Goal: Register for event/course

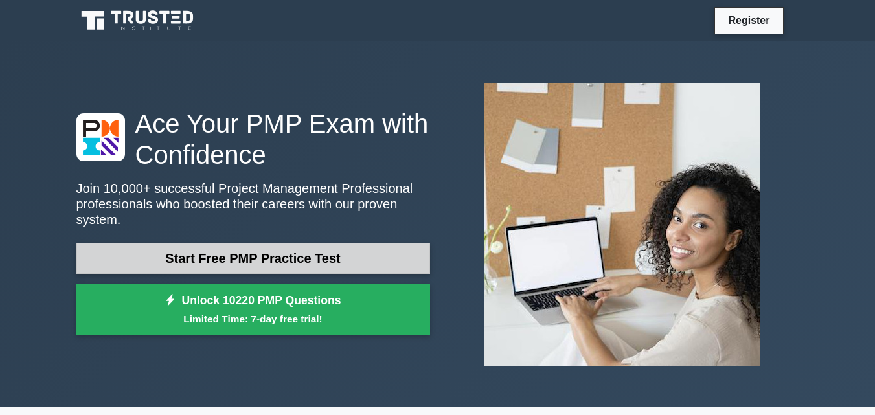
click at [366, 251] on link "Start Free PMP Practice Test" at bounding box center [253, 258] width 354 height 31
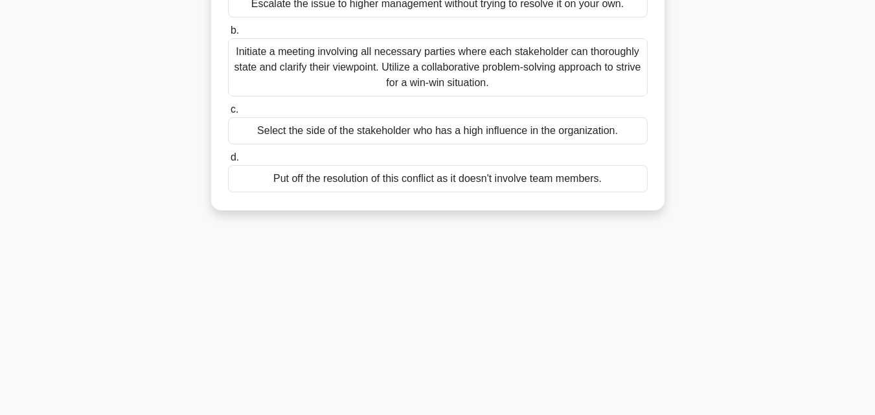
scroll to position [194, 0]
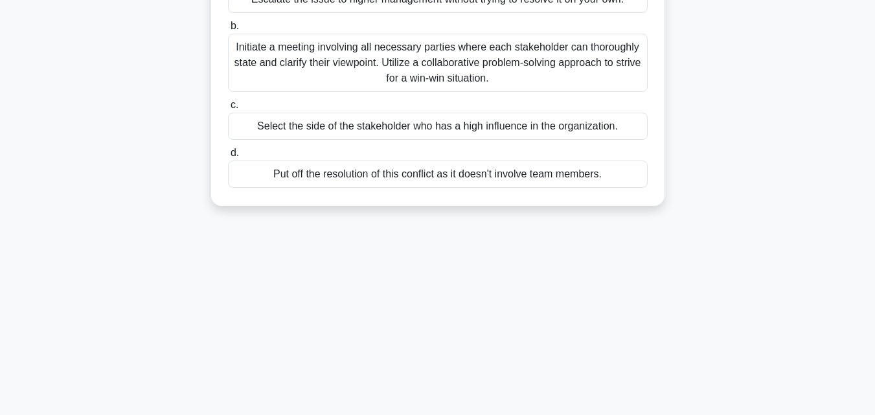
click at [475, 129] on div "Select the side of the stakeholder who has a high influence in the organization." at bounding box center [438, 126] width 420 height 27
click at [228, 109] on input "c. Select the side of the stakeholder who has a high influence in the organizat…" at bounding box center [228, 105] width 0 height 8
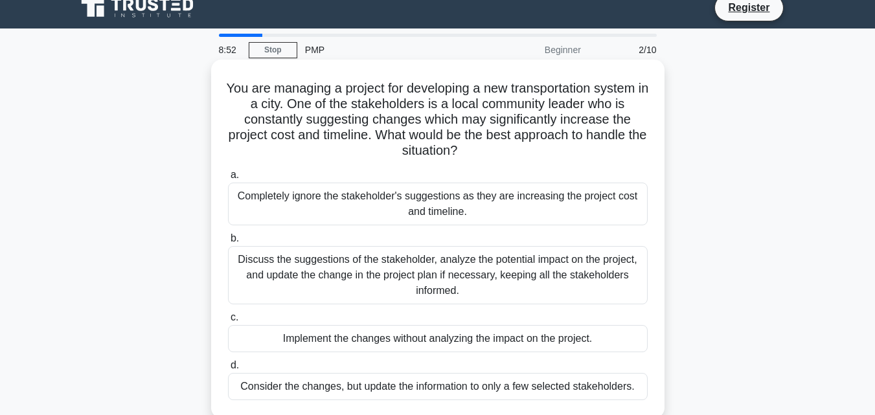
scroll to position [0, 0]
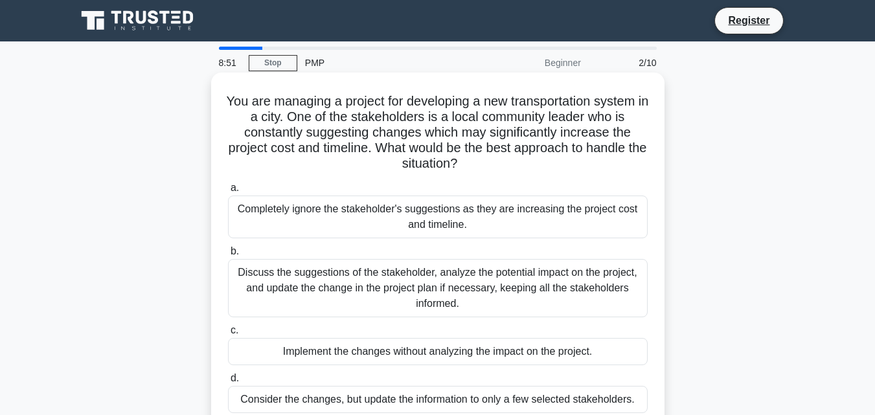
click at [473, 219] on div "Completely ignore the stakeholder's suggestions as they are increasing the proj…" at bounding box center [438, 217] width 420 height 43
click at [228, 192] on input "a. Completely ignore the stakeholder's suggestions as they are increasing the p…" at bounding box center [228, 188] width 0 height 8
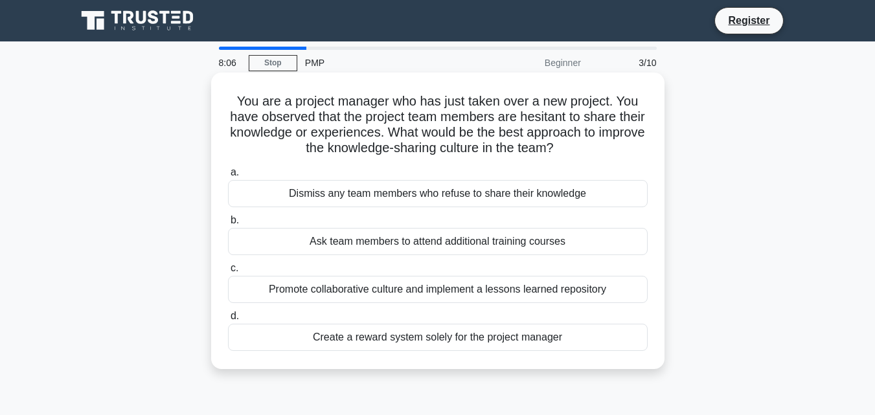
click at [493, 291] on div "Promote collaborative culture and implement a lessons learned repository" at bounding box center [438, 289] width 420 height 27
click at [228, 273] on input "c. Promote collaborative culture and implement a lessons learned repository" at bounding box center [228, 268] width 0 height 8
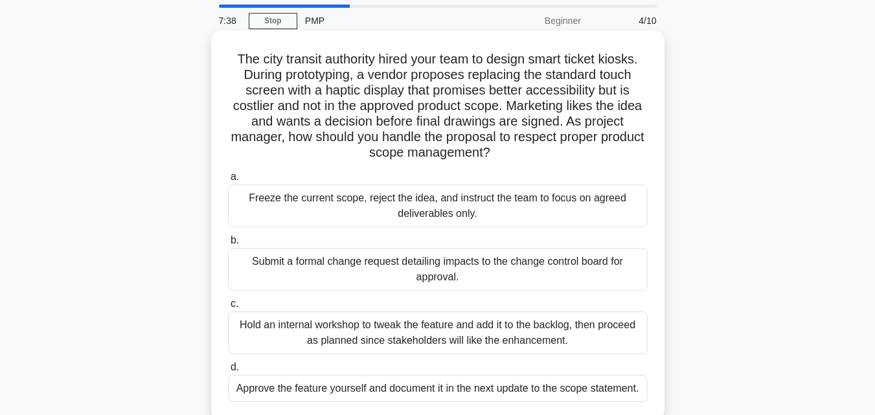
scroll to position [65, 0]
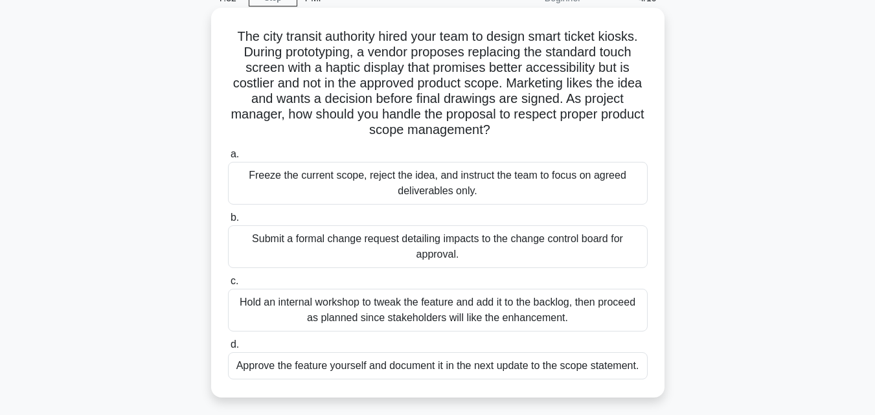
click at [504, 258] on div "Submit a formal change request detailing impacts to the change control board fo…" at bounding box center [438, 246] width 420 height 43
click at [228, 222] on input "b. Submit a formal change request detailing impacts to the change control board…" at bounding box center [228, 218] width 0 height 8
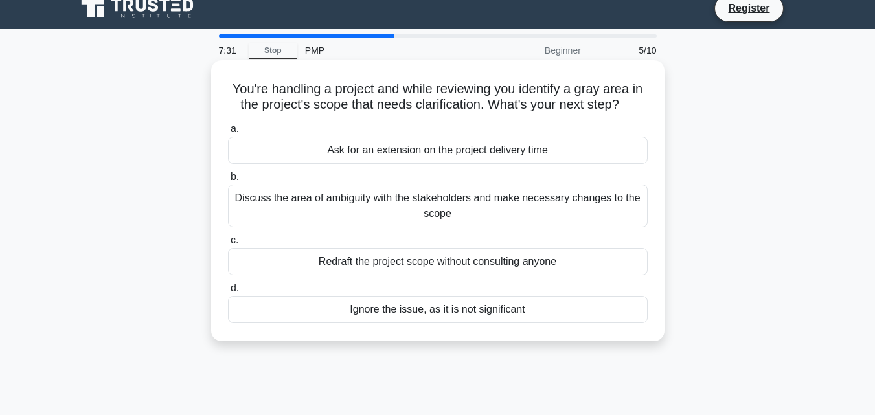
scroll to position [0, 0]
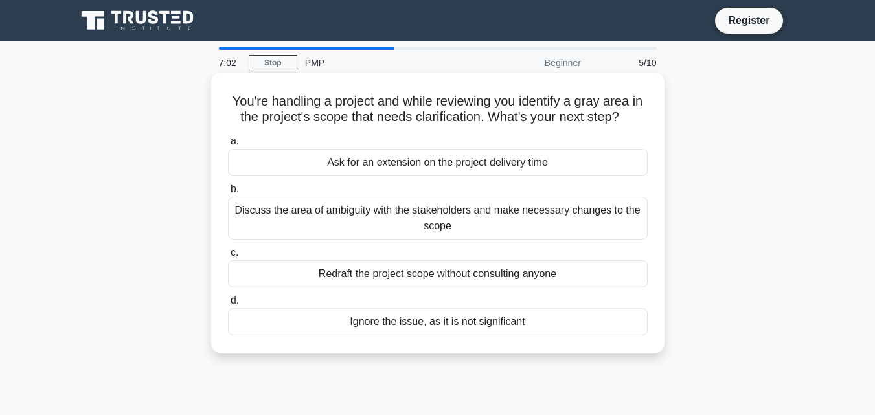
click at [557, 225] on div "Discuss the area of ambiguity with the stakeholders and make necessary changes …" at bounding box center [438, 218] width 420 height 43
click at [228, 194] on input "b. Discuss the area of ambiguity with the stakeholders and make necessary chang…" at bounding box center [228, 189] width 0 height 8
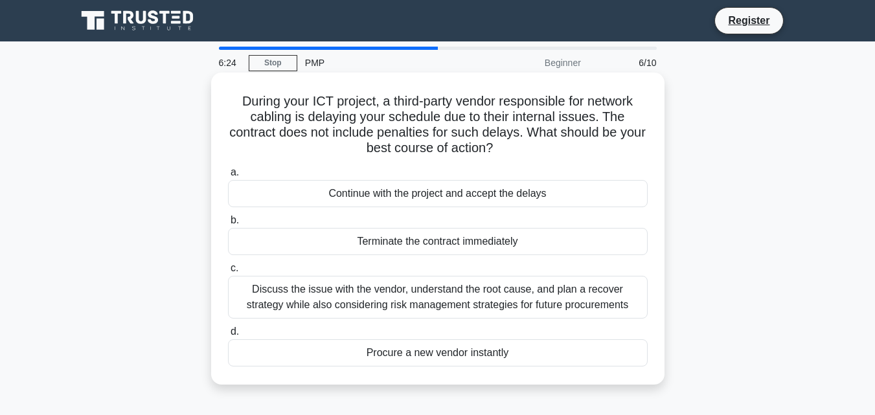
click at [495, 191] on div "Continue with the project and accept the delays" at bounding box center [438, 193] width 420 height 27
click at [228, 177] on input "a. Continue with the project and accept the delays" at bounding box center [228, 172] width 0 height 8
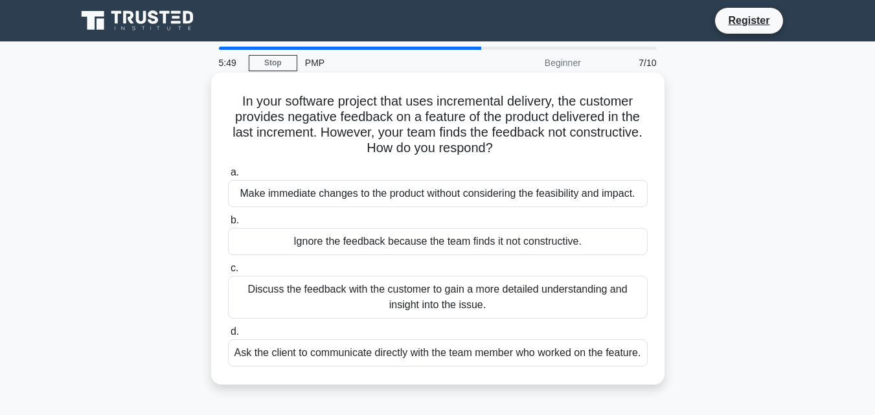
click at [524, 299] on div "Discuss the feedback with the customer to gain a more detailed understanding an…" at bounding box center [438, 297] width 420 height 43
click at [228, 273] on input "c. Discuss the feedback with the customer to gain a more detailed understanding…" at bounding box center [228, 268] width 0 height 8
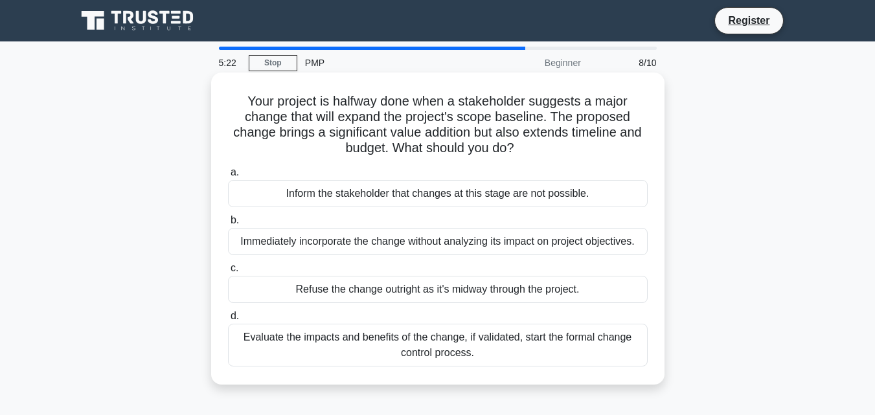
click at [499, 247] on div "Immediately incorporate the change without analyzing its impact on project obje…" at bounding box center [438, 241] width 420 height 27
click at [228, 225] on input "b. Immediately incorporate the change without analyzing its impact on project o…" at bounding box center [228, 220] width 0 height 8
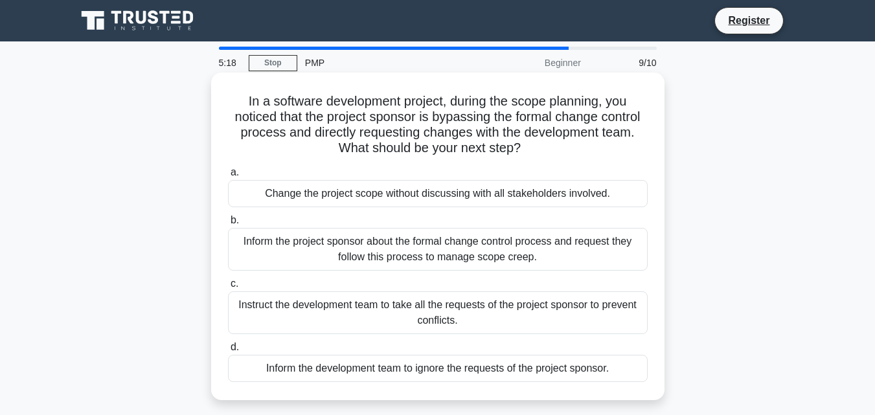
click at [442, 243] on div "Inform the project sponsor about the formal change control process and request …" at bounding box center [438, 249] width 420 height 43
click at [228, 225] on input "b. Inform the project sponsor about the formal change control process and reque…" at bounding box center [228, 220] width 0 height 8
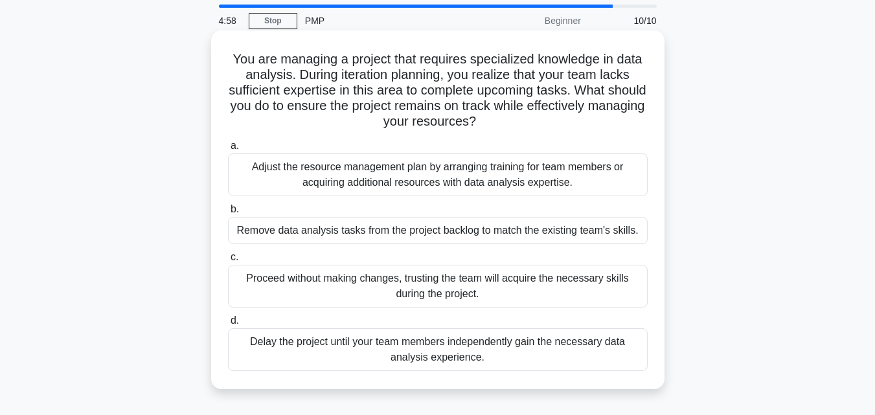
scroll to position [65, 0]
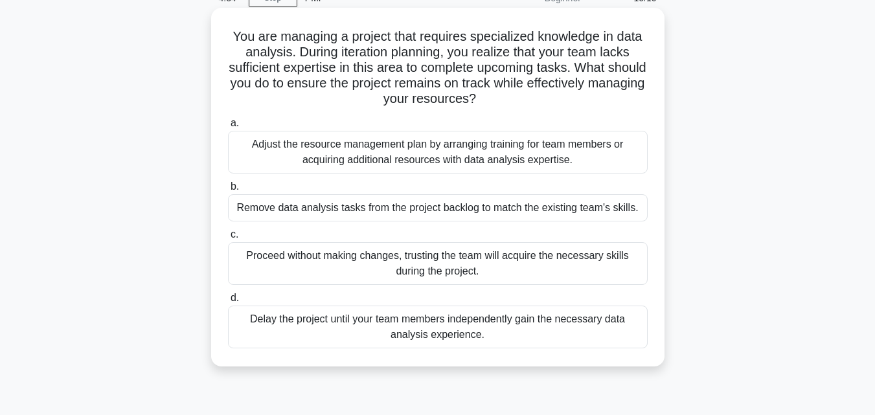
click at [484, 161] on div "Adjust the resource management plan by arranging training for team members or a…" at bounding box center [438, 152] width 420 height 43
click at [228, 128] on input "a. Adjust the resource management plan by arranging training for team members o…" at bounding box center [228, 123] width 0 height 8
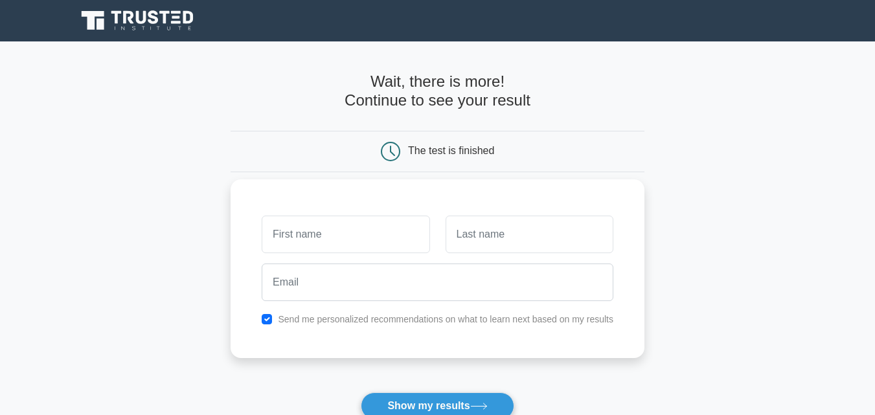
click at [359, 250] on input "text" at bounding box center [346, 235] width 168 height 38
type input "[PERSON_NAME]"
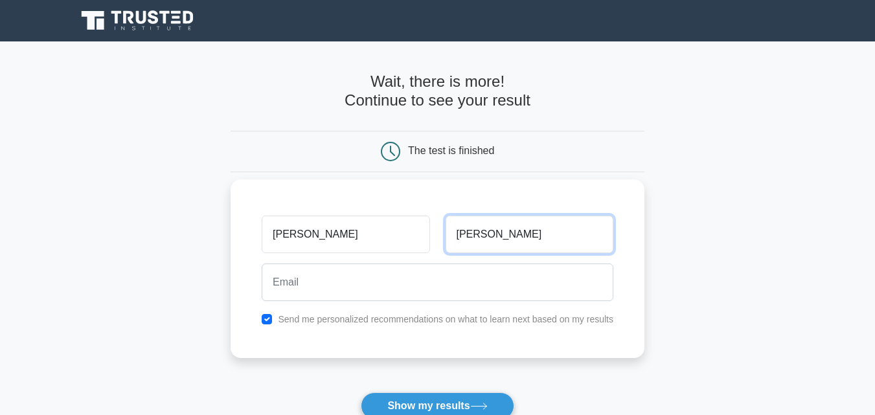
type input "[PERSON_NAME]"
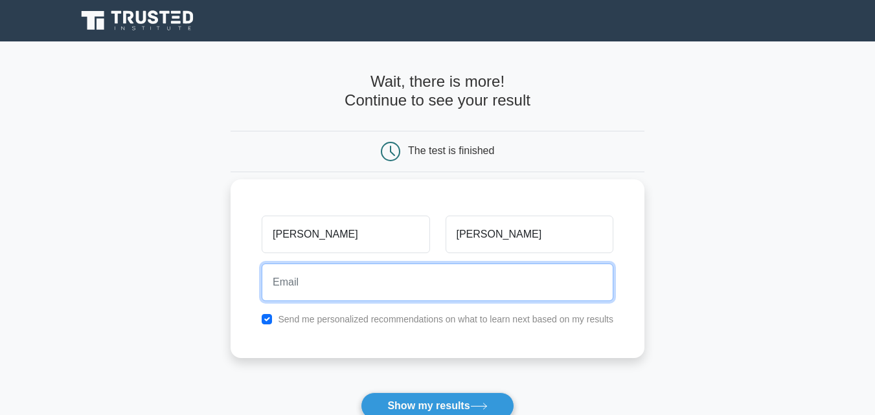
click at [484, 292] on input "email" at bounding box center [438, 283] width 352 height 38
type input "[EMAIL_ADDRESS][DOMAIN_NAME]"
